Goal: Transaction & Acquisition: Purchase product/service

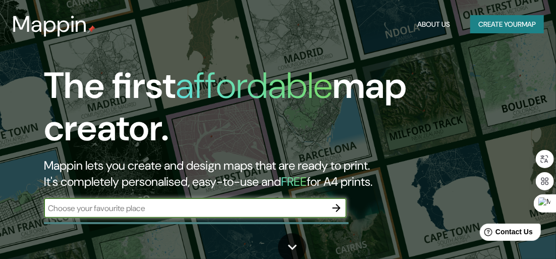
click at [309, 214] on div "​" at bounding box center [195, 208] width 303 height 20
type input "calle 117 y [GEOGRAPHIC_DATA]"
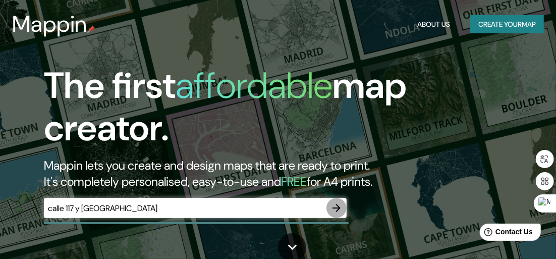
click at [334, 213] on icon "button" at bounding box center [336, 208] width 12 height 12
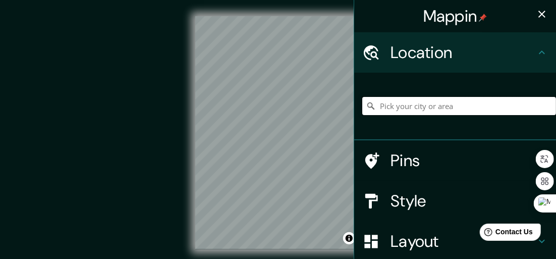
click at [435, 110] on input "Pick your city or area" at bounding box center [459, 106] width 194 height 18
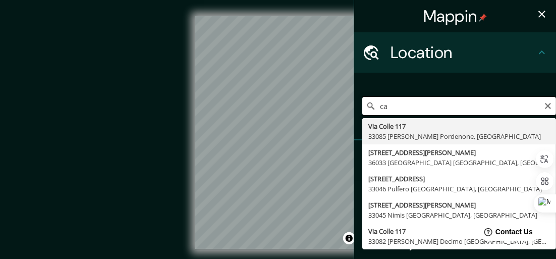
type input "c"
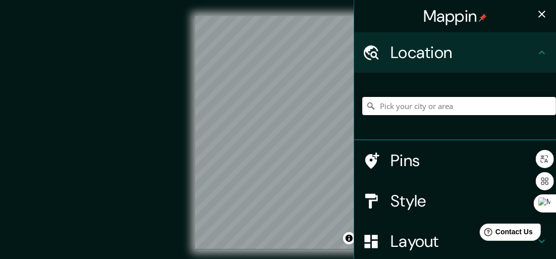
type input "v"
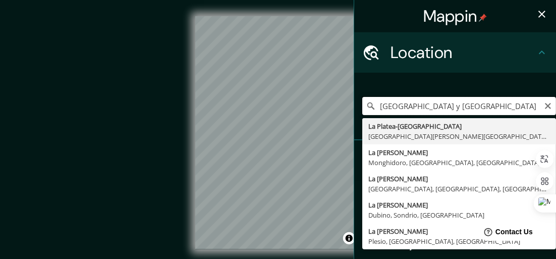
click at [506, 106] on input "[GEOGRAPHIC_DATA] y [GEOGRAPHIC_DATA]" at bounding box center [459, 106] width 194 height 18
type input "a"
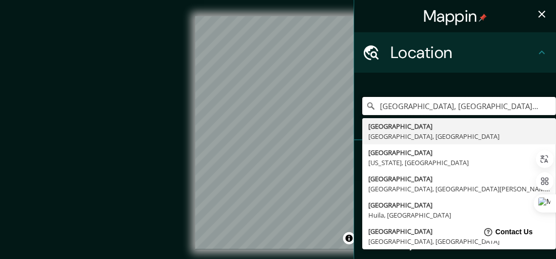
type input "[GEOGRAPHIC_DATA], [GEOGRAPHIC_DATA], [GEOGRAPHIC_DATA]"
click at [538, 13] on icon "button" at bounding box center [541, 14] width 7 height 7
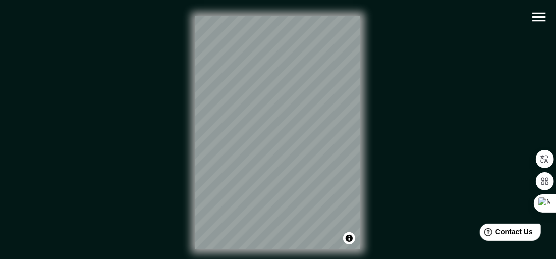
click at [539, 14] on icon "button" at bounding box center [539, 17] width 18 height 18
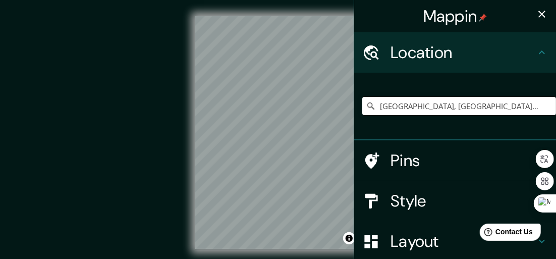
drag, startPoint x: 542, startPoint y: 0, endPoint x: 392, endPoint y: 16, distance: 151.1
click at [392, 16] on div "Mappin" at bounding box center [455, 16] width 202 height 32
drag, startPoint x: 346, startPoint y: 30, endPoint x: 392, endPoint y: 25, distance: 45.6
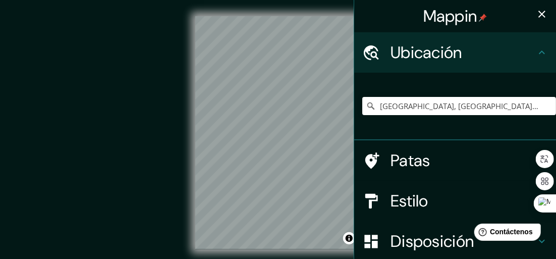
drag, startPoint x: 548, startPoint y: 54, endPoint x: 557, endPoint y: 100, distance: 46.9
drag, startPoint x: 557, startPoint y: 100, endPoint x: 389, endPoint y: 24, distance: 184.6
click at [389, 24] on div "Mappin" at bounding box center [455, 16] width 202 height 32
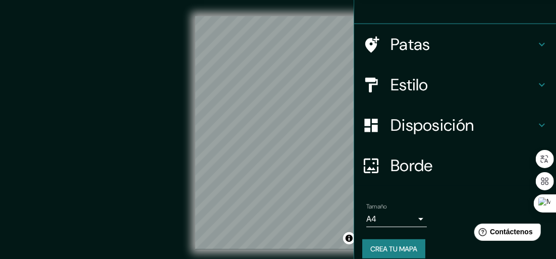
scroll to position [127, 0]
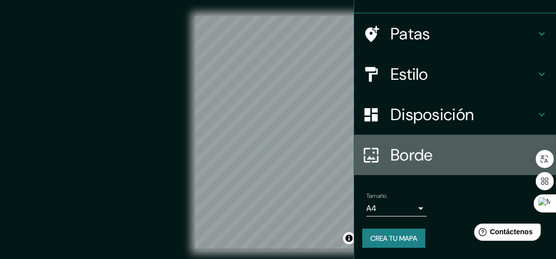
click at [469, 155] on h4 "Borde" at bounding box center [462, 155] width 145 height 20
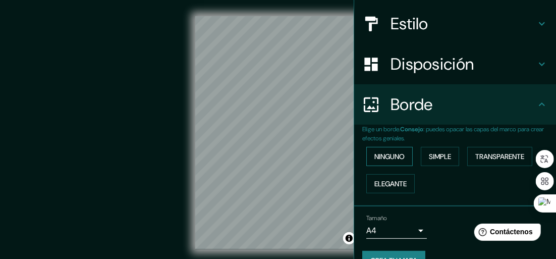
click at [402, 154] on button "Ninguno" at bounding box center [389, 156] width 46 height 19
click at [380, 156] on font "Ninguno" at bounding box center [389, 156] width 30 height 9
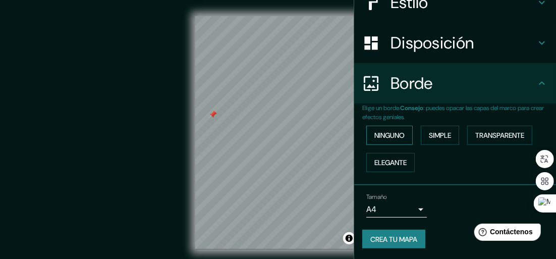
click at [380, 139] on font "Ninguno" at bounding box center [389, 135] width 30 height 13
click at [381, 134] on font "Ninguno" at bounding box center [389, 135] width 30 height 9
click at [384, 162] on font "Elegante" at bounding box center [390, 162] width 32 height 9
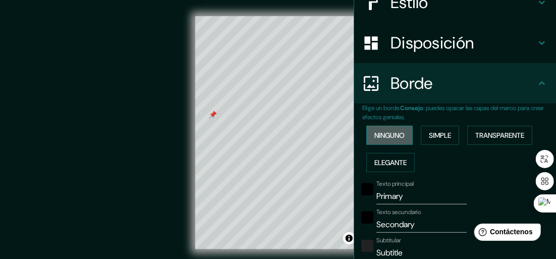
click at [380, 138] on font "Ninguno" at bounding box center [389, 135] width 30 height 9
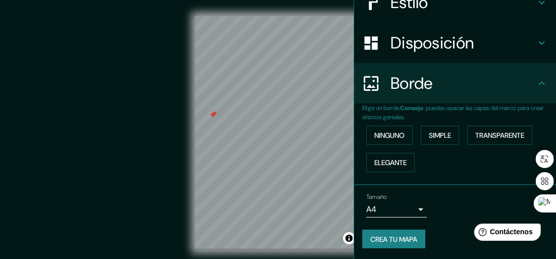
click at [163, 132] on div "© Mapbox © OpenStreetMap Mejorar este mapa" at bounding box center [278, 132] width 500 height 233
click at [414, 210] on body "Mappin Ubicación [GEOGRAPHIC_DATA], [GEOGRAPHIC_DATA], [GEOGRAPHIC_DATA] [GEOGR…" at bounding box center [278, 129] width 556 height 259
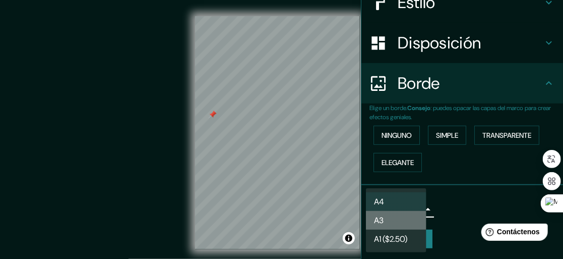
click at [397, 227] on li "A3" at bounding box center [396, 220] width 61 height 19
type input "a4"
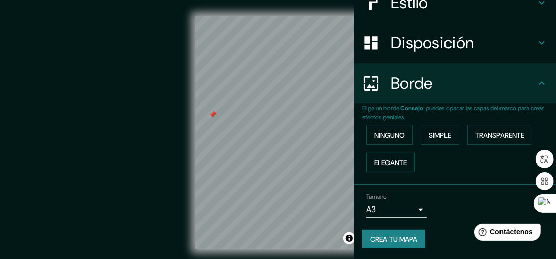
click at [472, 201] on div "Tamaño A3 a4" at bounding box center [455, 205] width 186 height 32
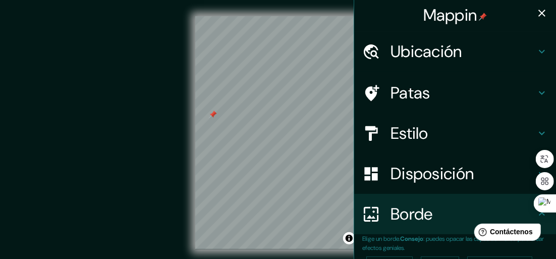
scroll to position [0, 0]
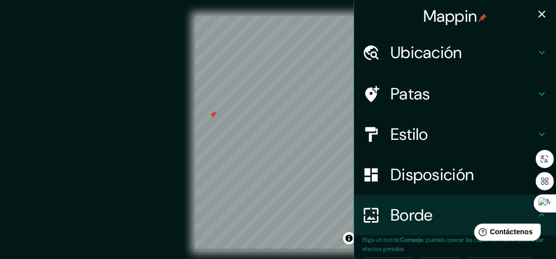
click at [535, 11] on icon "button" at bounding box center [541, 14] width 12 height 12
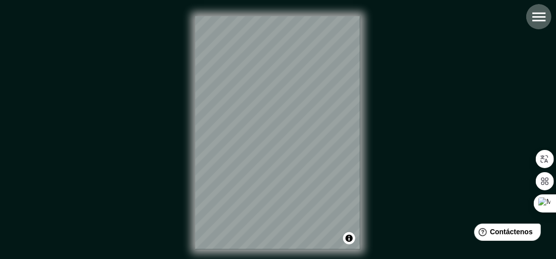
click at [538, 19] on icon "button" at bounding box center [539, 17] width 18 height 18
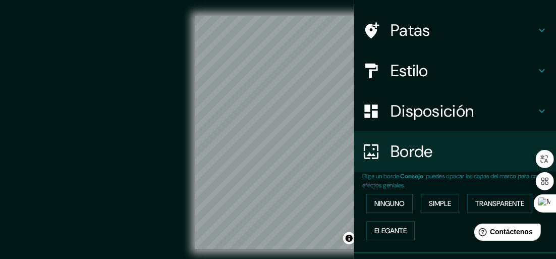
scroll to position [61, 0]
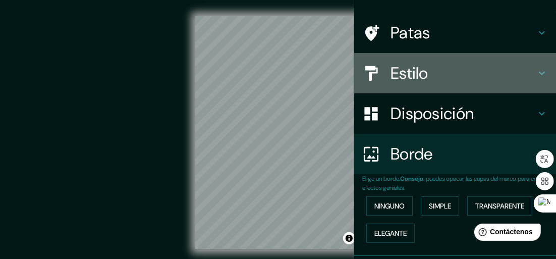
click at [548, 76] on div "Estilo" at bounding box center [455, 73] width 202 height 40
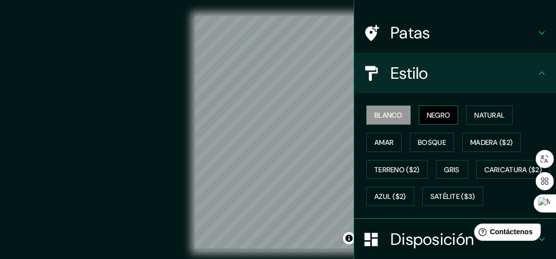
click at [442, 110] on font "Negro" at bounding box center [439, 114] width 24 height 9
click at [338, 15] on div "© Mapbox © OpenStreetMap Improve this map" at bounding box center [278, 132] width 532 height 265
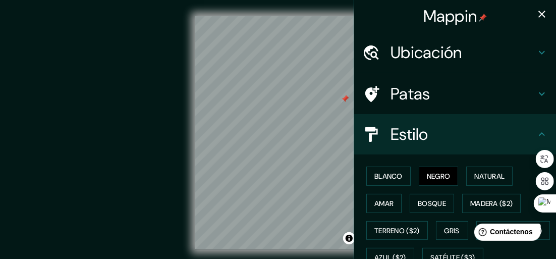
click at [538, 15] on icon "button" at bounding box center [541, 14] width 7 height 7
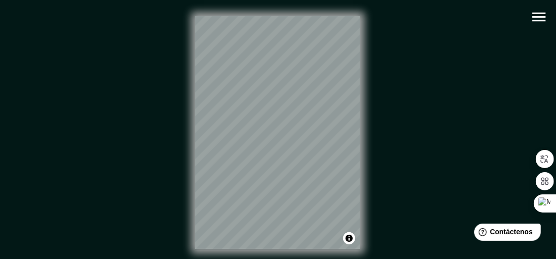
drag, startPoint x: 343, startPoint y: 98, endPoint x: 363, endPoint y: 106, distance: 20.8
click at [363, 106] on div "© Mapbox © OpenStreetMap Improve this map" at bounding box center [278, 132] width 500 height 233
click at [407, 98] on div "© Mapbox © OpenStreetMap Improve this map" at bounding box center [278, 132] width 500 height 233
click at [532, 18] on icon "button" at bounding box center [539, 17] width 18 height 18
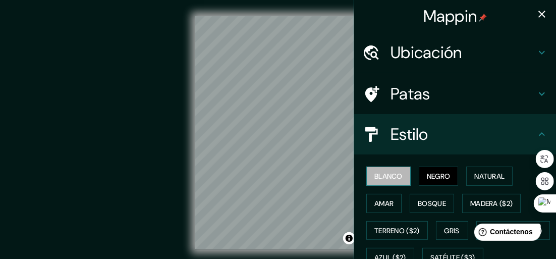
click at [387, 173] on font "Blanco" at bounding box center [388, 175] width 28 height 9
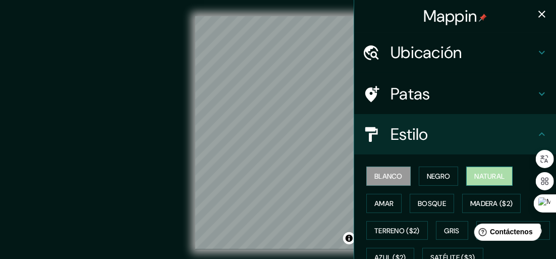
click at [474, 170] on font "Natural" at bounding box center [489, 175] width 30 height 13
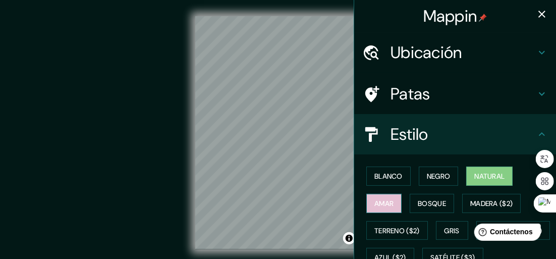
click at [374, 200] on font "Amar" at bounding box center [383, 203] width 19 height 9
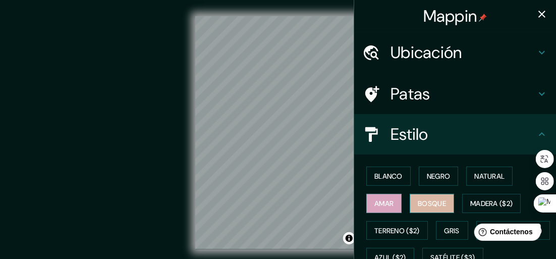
click at [419, 202] on font "Bosque" at bounding box center [431, 203] width 28 height 9
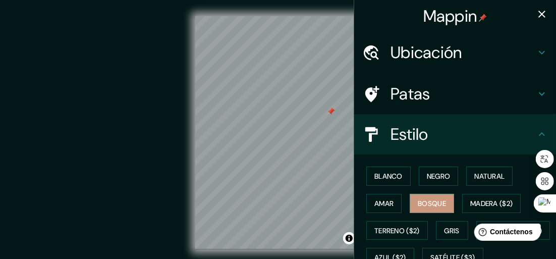
click at [331, 112] on div at bounding box center [331, 111] width 8 height 8
click at [470, 204] on font "Madera ($2)" at bounding box center [491, 203] width 42 height 9
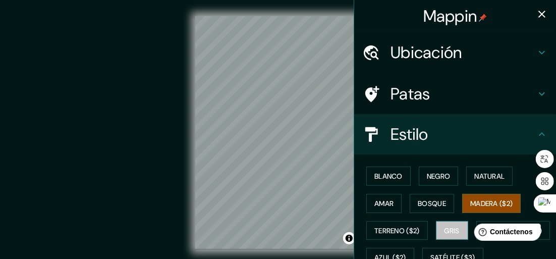
click at [453, 224] on font "Gris" at bounding box center [451, 230] width 15 height 13
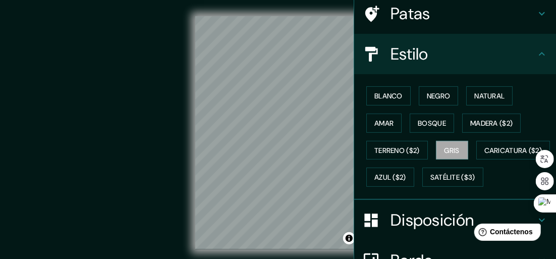
scroll to position [84, 0]
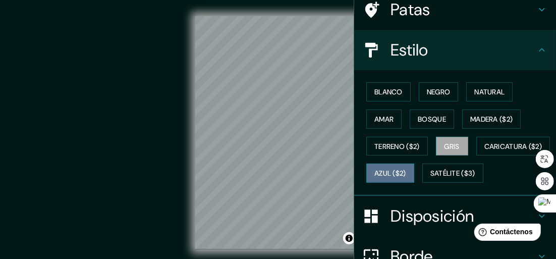
click at [406, 171] on font "Azul ($2)" at bounding box center [390, 173] width 32 height 9
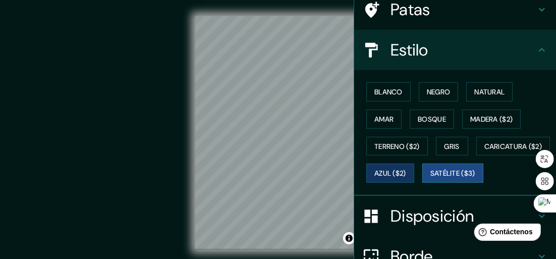
click at [430, 178] on font "Satélite ($3)" at bounding box center [452, 173] width 45 height 9
click at [406, 171] on font "Azul ($2)" at bounding box center [390, 173] width 32 height 9
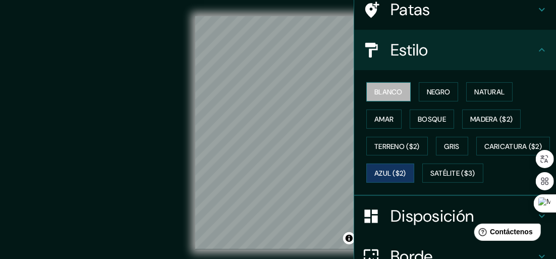
click at [385, 92] on font "Blanco" at bounding box center [388, 91] width 28 height 9
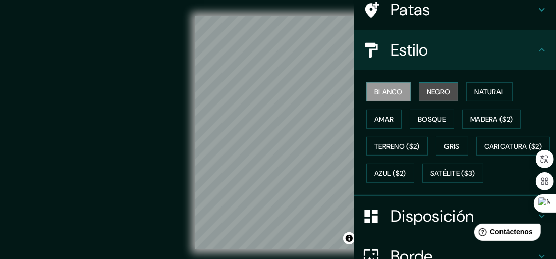
click at [433, 92] on font "Negro" at bounding box center [439, 91] width 24 height 9
click at [379, 85] on font "Blanco" at bounding box center [388, 91] width 28 height 13
